Goal: Go to known website: Access a specific website the user already knows

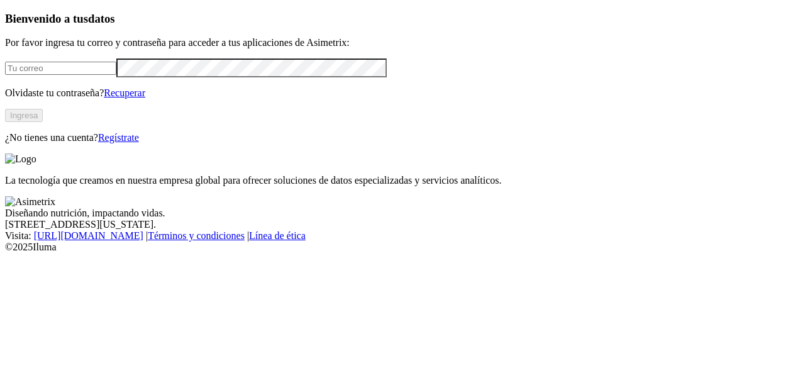
type input "[PERSON_NAME][EMAIL_ADDRESS][PERSON_NAME][DOMAIN_NAME]"
click at [43, 122] on button "Ingresa" at bounding box center [24, 115] width 38 height 13
